Goal: Task Accomplishment & Management: Manage account settings

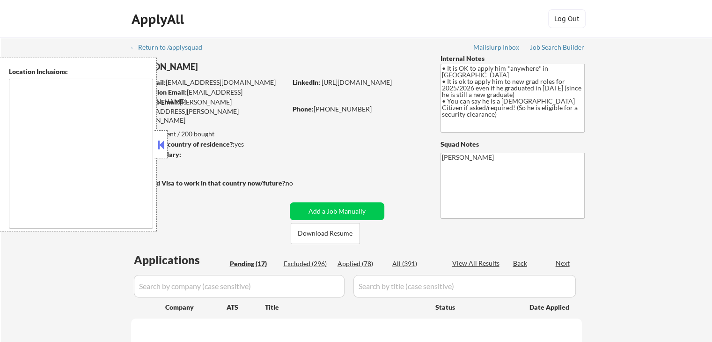
type textarea "country:[GEOGRAPHIC_DATA]"
select select ""pending""
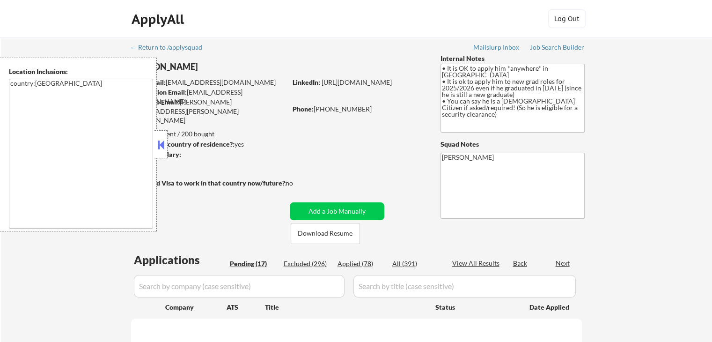
select select ""pending""
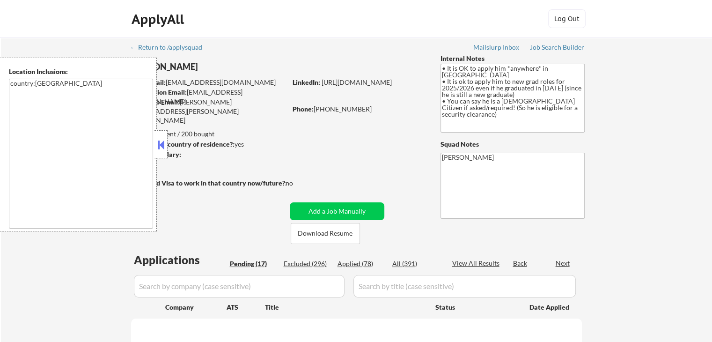
select select ""pending""
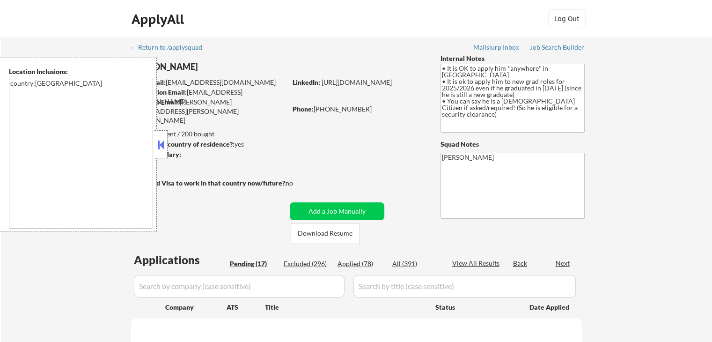
select select ""pending""
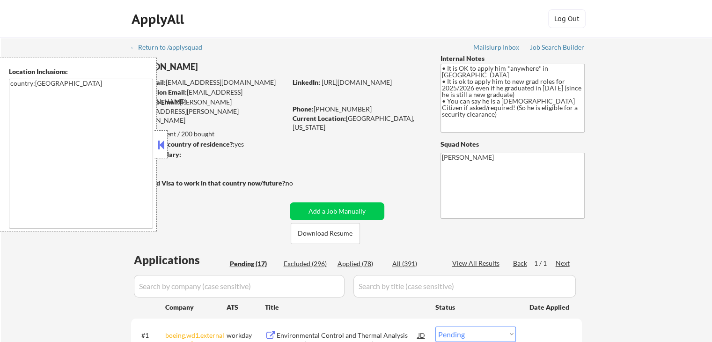
scroll to position [140, 0]
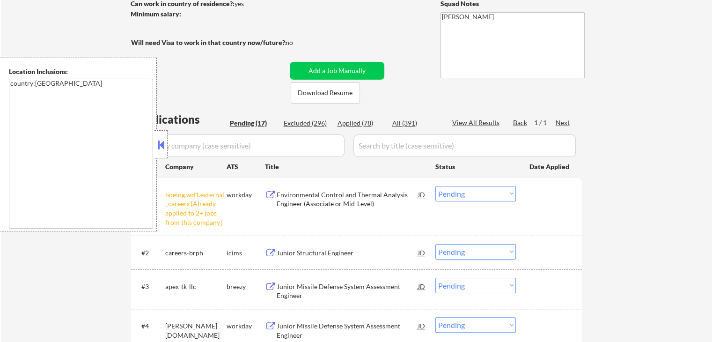
click at [162, 145] on button at bounding box center [161, 145] width 10 height 14
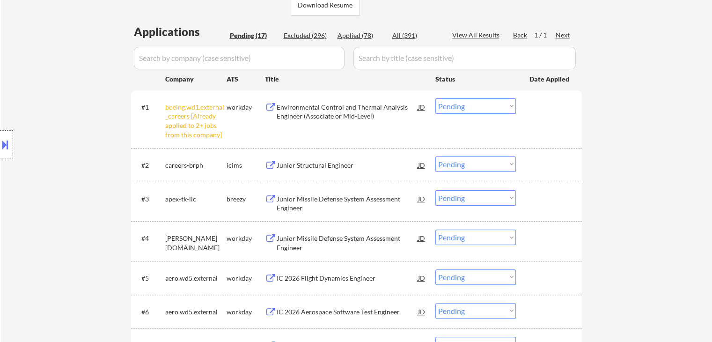
scroll to position [234, 0]
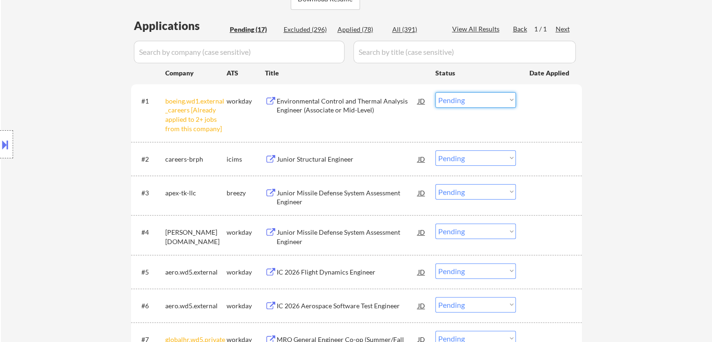
click at [474, 105] on select "Choose an option... Pending Applied Excluded (Questions) Excluded (Expired) Exc…" at bounding box center [475, 99] width 80 height 15
click at [435, 92] on select "Choose an option... Pending Applied Excluded (Questions) Excluded (Expired) Exc…" at bounding box center [475, 99] width 80 height 15
select select ""pending""
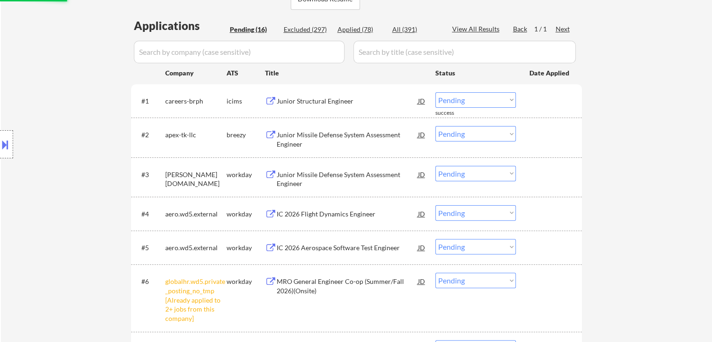
click at [276, 131] on button at bounding box center [271, 135] width 12 height 9
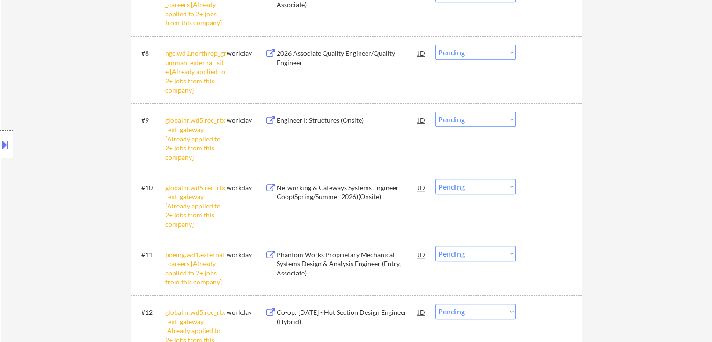
scroll to position [655, 0]
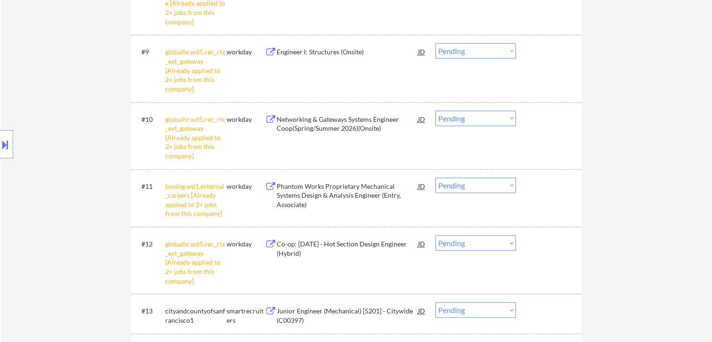
click at [449, 46] on select "Choose an option... Pending Applied Excluded (Questions) Excluded (Expired) Exc…" at bounding box center [475, 50] width 80 height 15
select select ""excluded__other_""
click at [435, 43] on select "Choose an option... Pending Applied Excluded (Questions) Excluded (Expired) Exc…" at bounding box center [475, 50] width 80 height 15
click at [479, 118] on select "Choose an option... Pending Applied Excluded (Questions) Excluded (Expired) Exc…" at bounding box center [475, 117] width 80 height 15
select select ""excluded__other_""
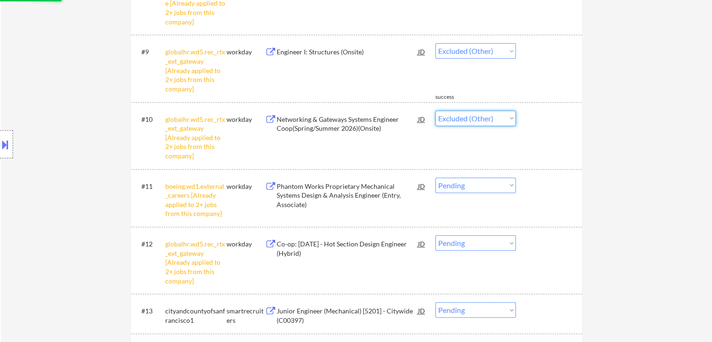
click at [435, 110] on select "Choose an option... Pending Applied Excluded (Questions) Excluded (Expired) Exc…" at bounding box center [475, 117] width 80 height 15
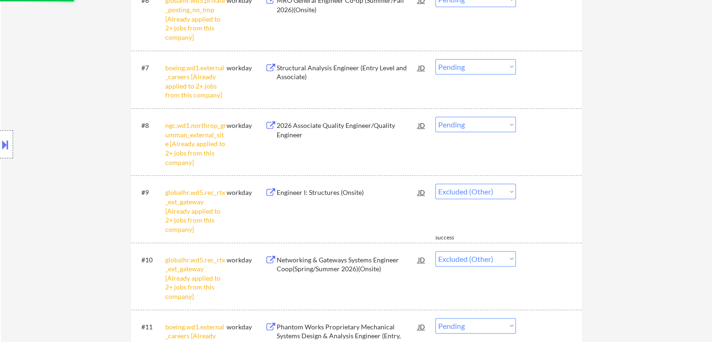
select select ""pending""
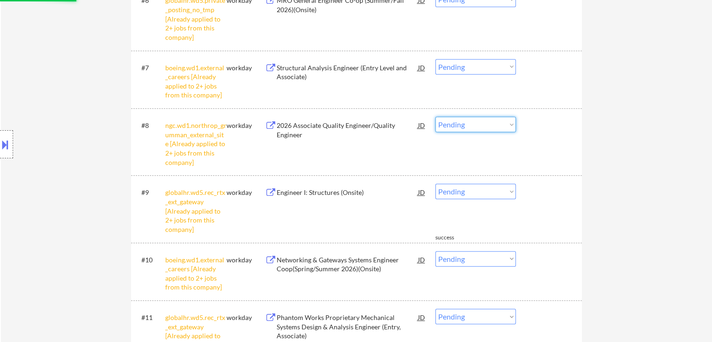
click at [466, 124] on select "Choose an option... Pending Applied Excluded (Questions) Excluded (Expired) Exc…" at bounding box center [475, 123] width 80 height 15
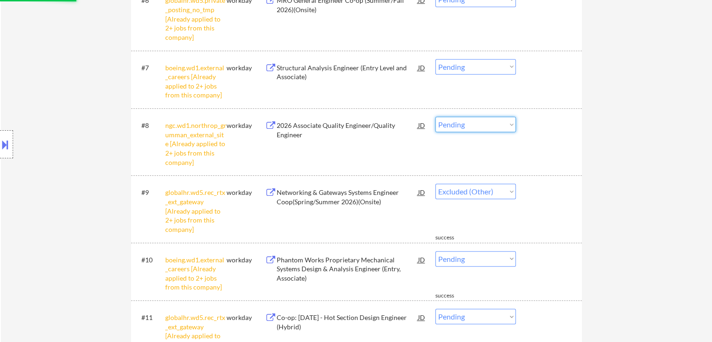
select select ""pending""
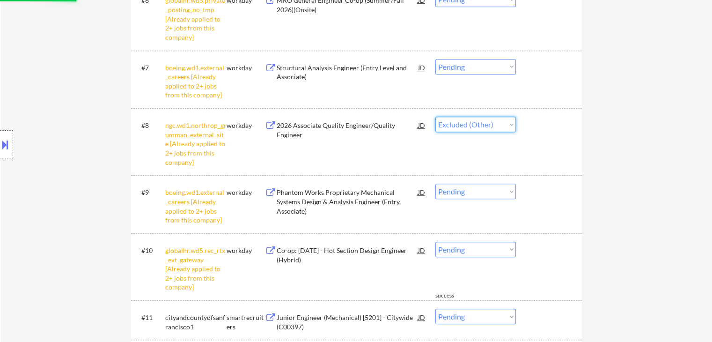
click at [435, 116] on select "Choose an option... Pending Applied Excluded (Questions) Excluded (Expired) Exc…" at bounding box center [475, 123] width 80 height 15
click at [479, 67] on select "Choose an option... Pending Applied Excluded (Questions) Excluded (Expired) Exc…" at bounding box center [475, 66] width 80 height 15
select select ""pending""
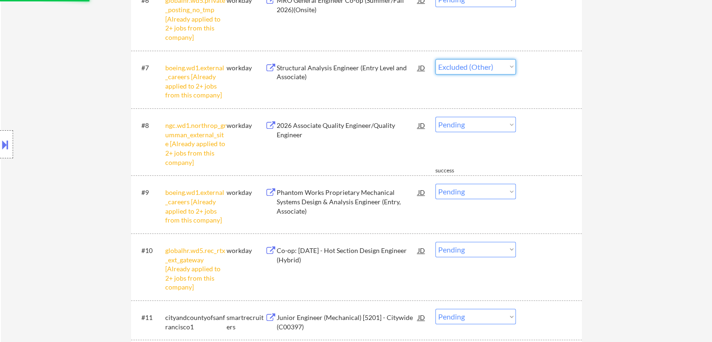
click at [435, 59] on select "Choose an option... Pending Applied Excluded (Questions) Excluded (Expired) Exc…" at bounding box center [475, 66] width 80 height 15
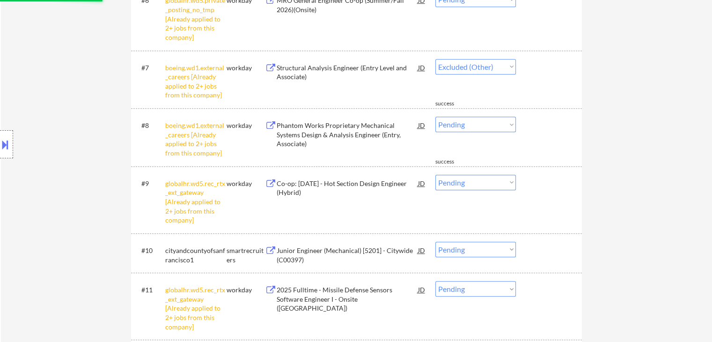
select select ""pending""
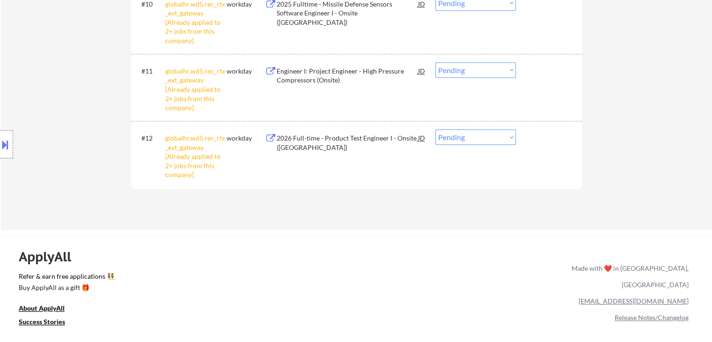
scroll to position [749, 0]
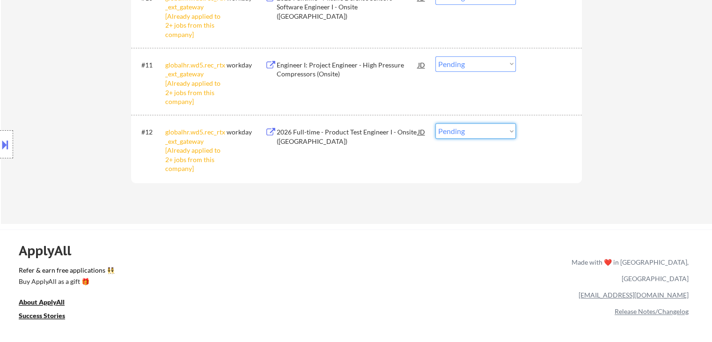
drag, startPoint x: 483, startPoint y: 126, endPoint x: 483, endPoint y: 133, distance: 7.0
click at [483, 126] on select "Choose an option... Pending Applied Excluded (Questions) Excluded (Expired) Exc…" at bounding box center [475, 130] width 80 height 15
select select ""excluded__other_""
click at [435, 123] on select "Choose an option... Pending Applied Excluded (Questions) Excluded (Expired) Exc…" at bounding box center [475, 130] width 80 height 15
drag, startPoint x: 482, startPoint y: 63, endPoint x: 481, endPoint y: 68, distance: 4.8
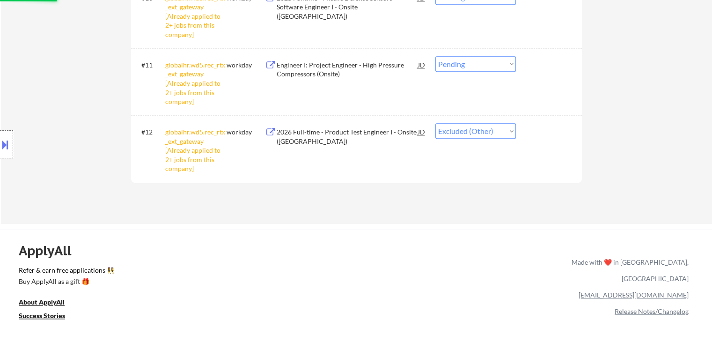
click at [481, 68] on select "Choose an option... Pending Applied Excluded (Questions) Excluded (Expired) Exc…" at bounding box center [475, 63] width 80 height 15
select select ""excluded__other_""
click at [435, 56] on select "Choose an option... Pending Applied Excluded (Questions) Excluded (Expired) Exc…" at bounding box center [475, 63] width 80 height 15
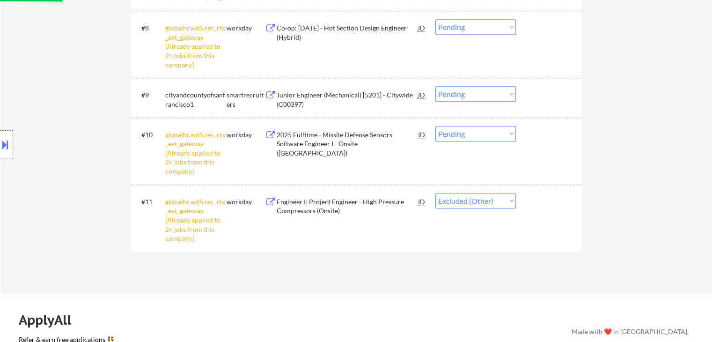
scroll to position [608, 0]
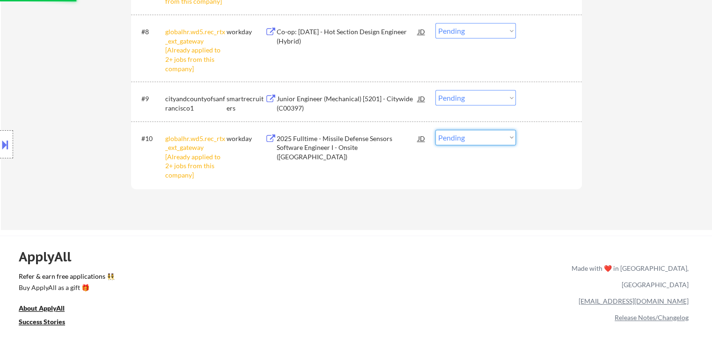
click at [466, 139] on select "Choose an option... Pending Applied Excluded (Questions) Excluded (Expired) Exc…" at bounding box center [475, 137] width 80 height 15
select select ""excluded__other_""
click at [435, 130] on select "Choose an option... Pending Applied Excluded (Questions) Excluded (Expired) Exc…" at bounding box center [475, 137] width 80 height 15
drag, startPoint x: 458, startPoint y: 31, endPoint x: 458, endPoint y: 36, distance: 4.7
click at [458, 31] on select "Choose an option... Pending Applied Excluded (Questions) Excluded (Expired) Exc…" at bounding box center [475, 30] width 80 height 15
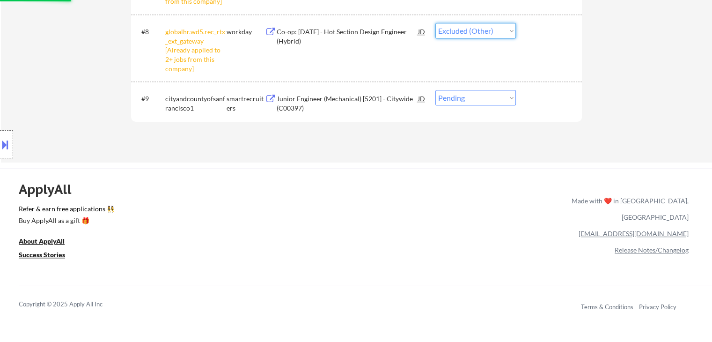
click at [435, 23] on select "Choose an option... Pending Applied Excluded (Questions) Excluded (Expired) Exc…" at bounding box center [475, 30] width 80 height 15
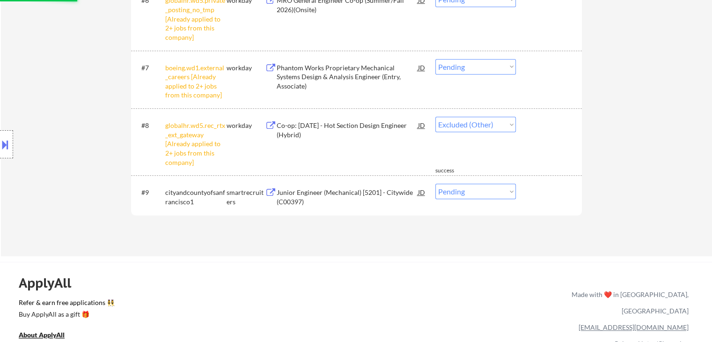
select select ""pending""
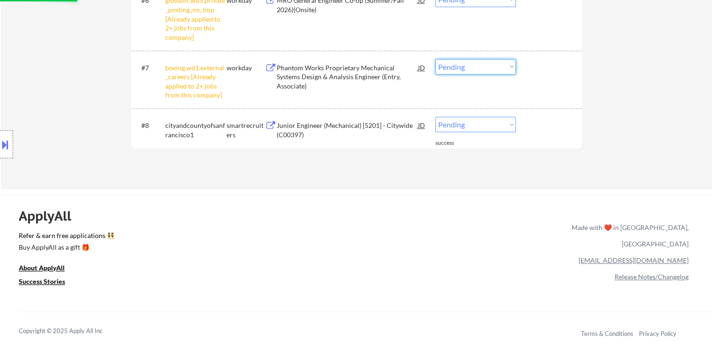
click at [466, 68] on select "Choose an option... Pending Applied Excluded (Questions) Excluded (Expired) Exc…" at bounding box center [475, 66] width 80 height 15
click at [435, 59] on select "Choose an option... Pending Applied Excluded (Questions) Excluded (Expired) Exc…" at bounding box center [475, 66] width 80 height 15
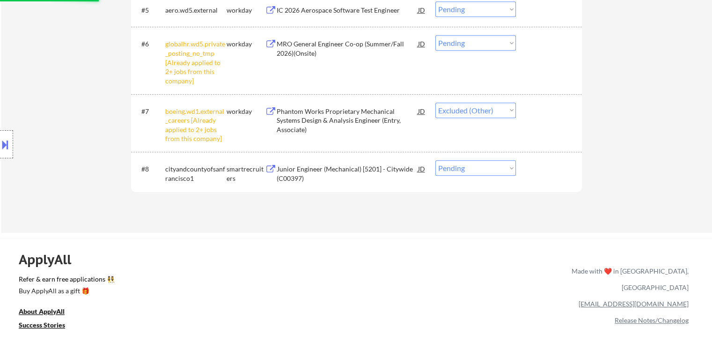
scroll to position [421, 0]
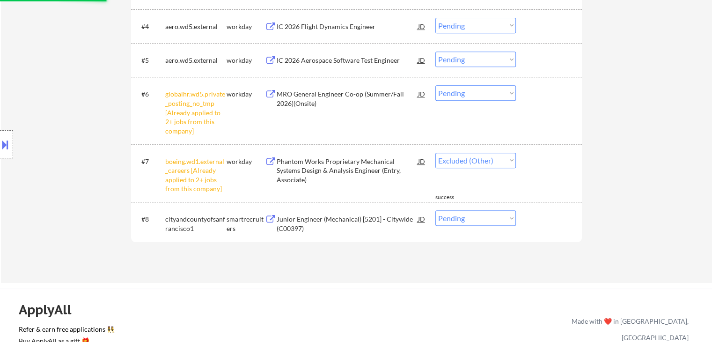
select select ""pending""
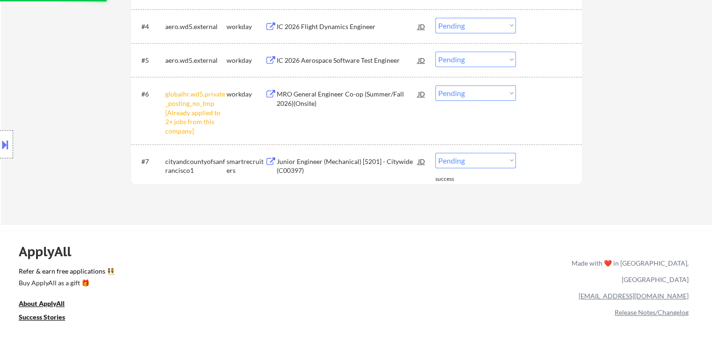
click at [463, 91] on select "Choose an option... Pending Applied Excluded (Questions) Excluded (Expired) Exc…" at bounding box center [475, 92] width 80 height 15
click at [435, 85] on select "Choose an option... Pending Applied Excluded (Questions) Excluded (Expired) Exc…" at bounding box center [475, 92] width 80 height 15
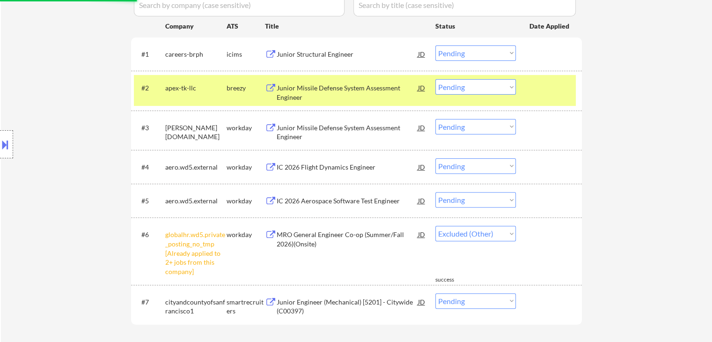
select select ""pending""
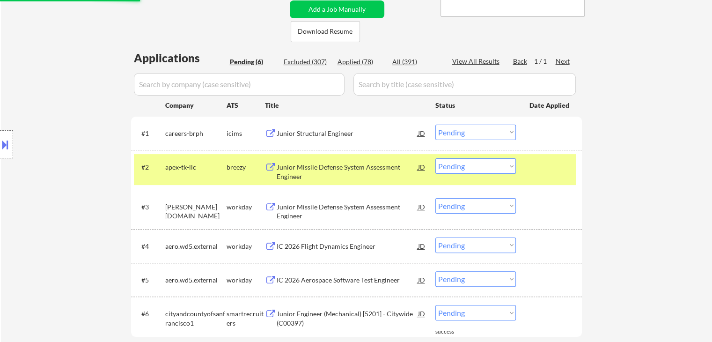
scroll to position [374, 0]
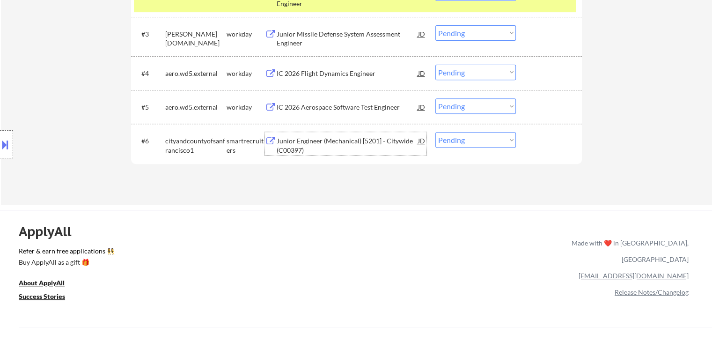
click at [281, 148] on div "Junior Engineer (Mechanical) [5201] - Citywide (C00397)" at bounding box center [346, 145] width 141 height 18
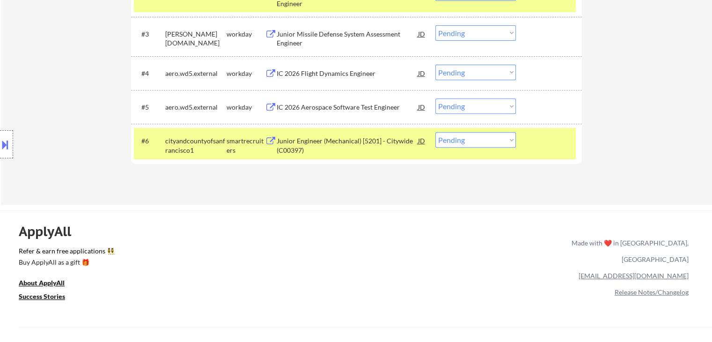
click at [4, 144] on button at bounding box center [5, 144] width 10 height 15
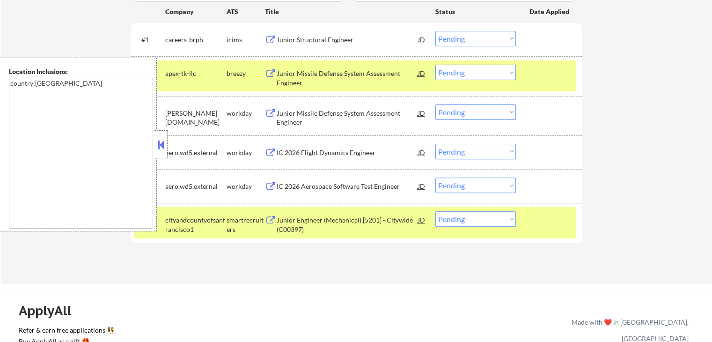
scroll to position [281, 0]
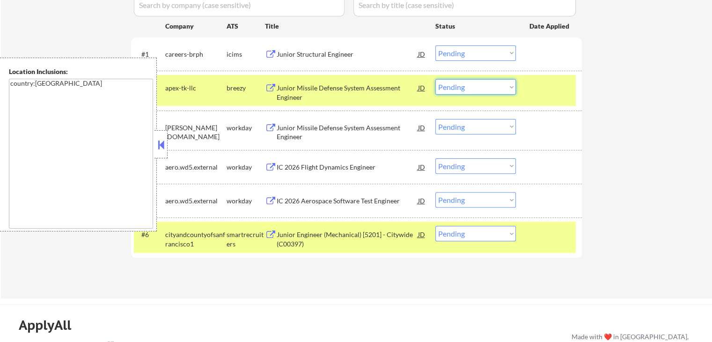
click at [467, 87] on select "Choose an option... Pending Applied Excluded (Questions) Excluded (Expired) Exc…" at bounding box center [475, 86] width 80 height 15
click at [435, 79] on select "Choose an option... Pending Applied Excluded (Questions) Excluded (Expired) Exc…" at bounding box center [475, 86] width 80 height 15
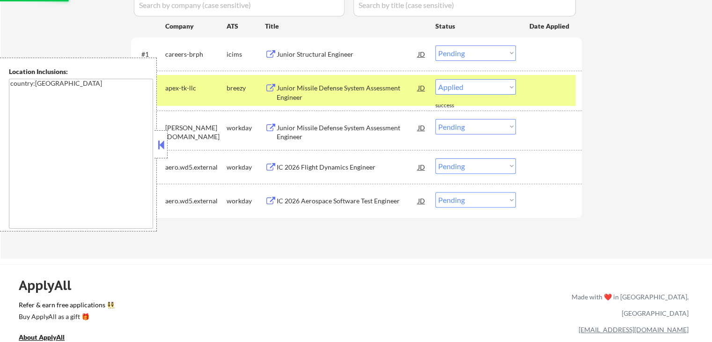
select select ""pending""
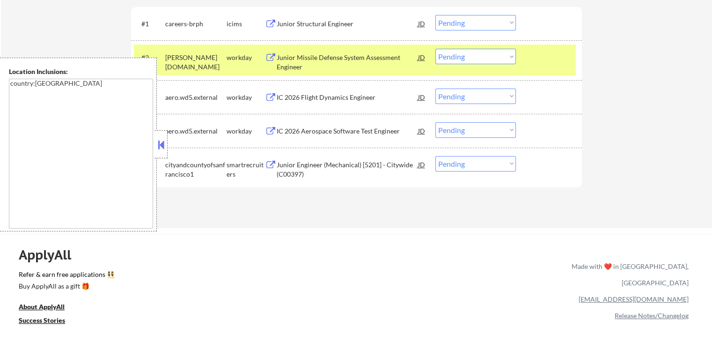
scroll to position [327, 0]
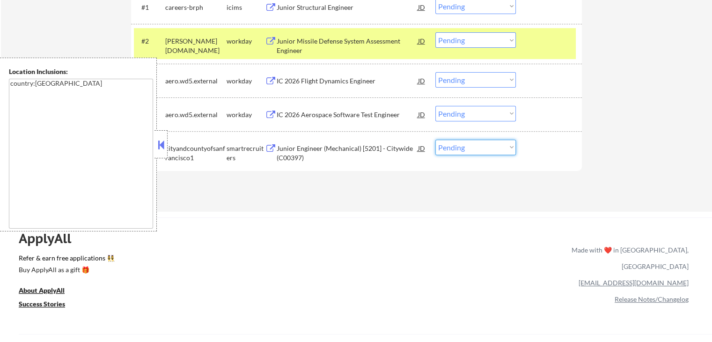
drag, startPoint x: 496, startPoint y: 139, endPoint x: 496, endPoint y: 152, distance: 12.6
click at [497, 140] on select "Choose an option... Pending Applied Excluded (Questions) Excluded (Expired) Exc…" at bounding box center [475, 146] width 80 height 15
select select ""excluded""
click at [435, 139] on select "Choose an option... Pending Applied Excluded (Questions) Excluded (Expired) Exc…" at bounding box center [475, 146] width 80 height 15
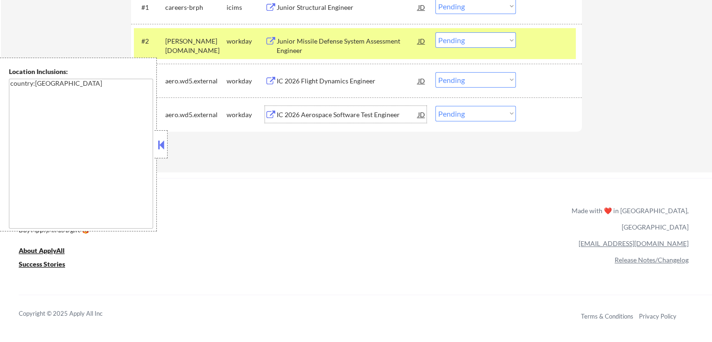
click at [301, 111] on div "IC 2026 Aerospace Software Test Engineer" at bounding box center [346, 114] width 141 height 9
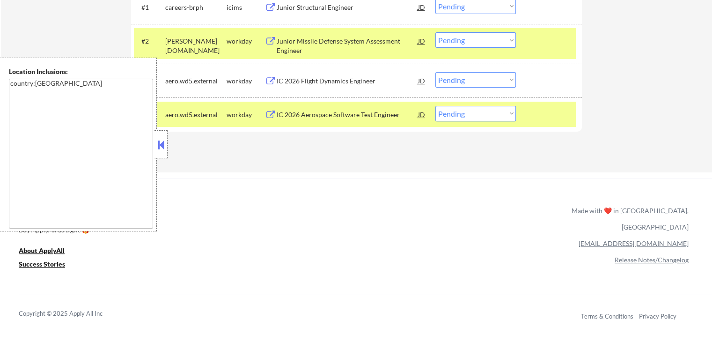
click at [298, 48] on div "Junior Missile Defense System Assessment Engineer" at bounding box center [346, 45] width 141 height 18
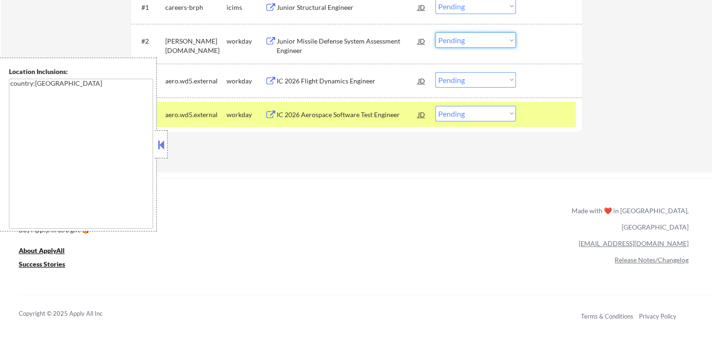
drag, startPoint x: 455, startPoint y: 40, endPoint x: 458, endPoint y: 45, distance: 5.5
click at [456, 40] on select "Choose an option... Pending Applied Excluded (Questions) Excluded (Expired) Exc…" at bounding box center [475, 39] width 80 height 15
click at [435, 32] on select "Choose an option... Pending Applied Excluded (Questions) Excluded (Expired) Exc…" at bounding box center [475, 39] width 80 height 15
select select ""pending""
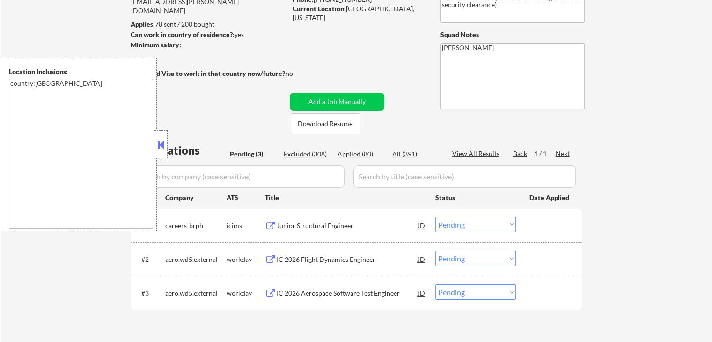
scroll to position [94, 0]
